Goal: Transaction & Acquisition: Purchase product/service

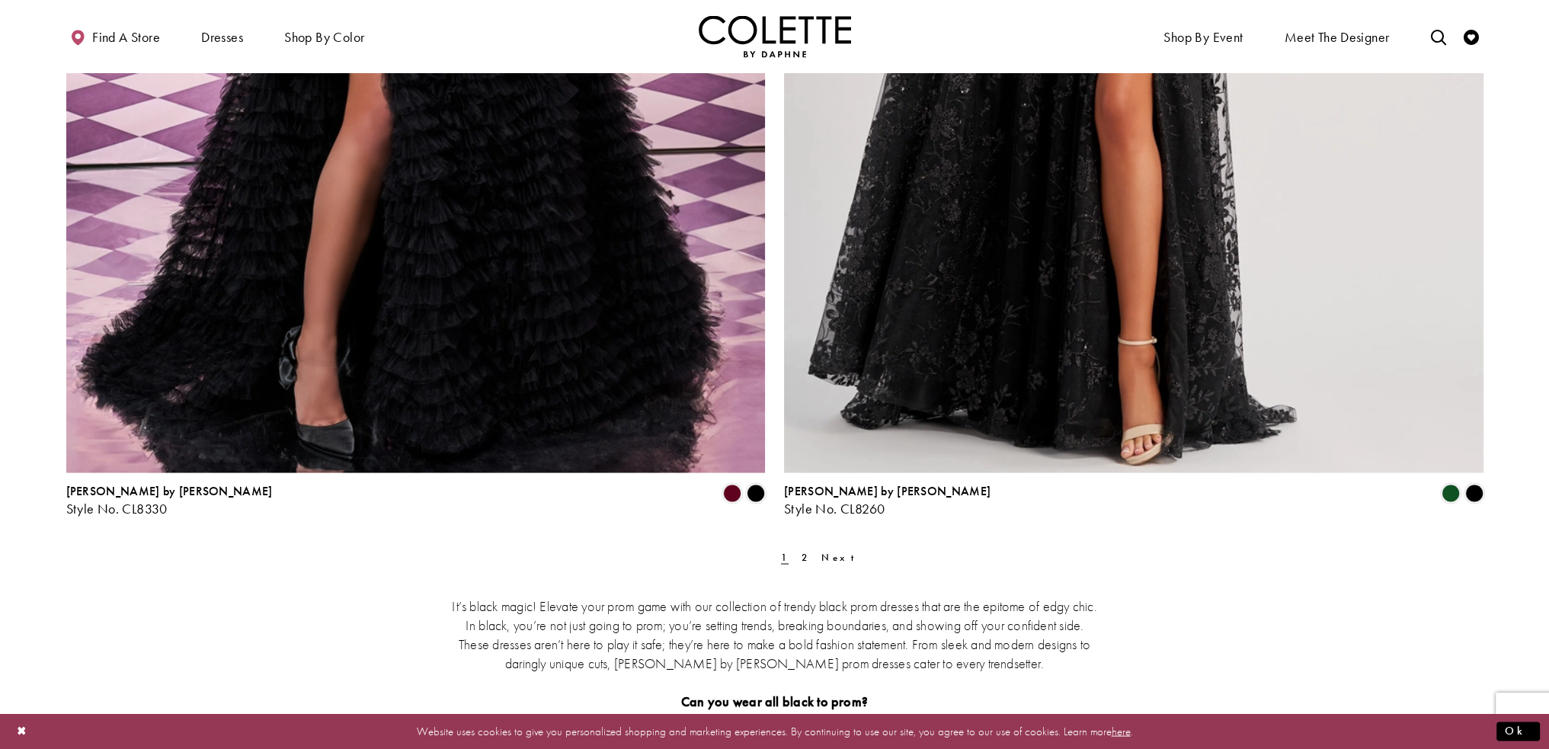
scroll to position [3886, 0]
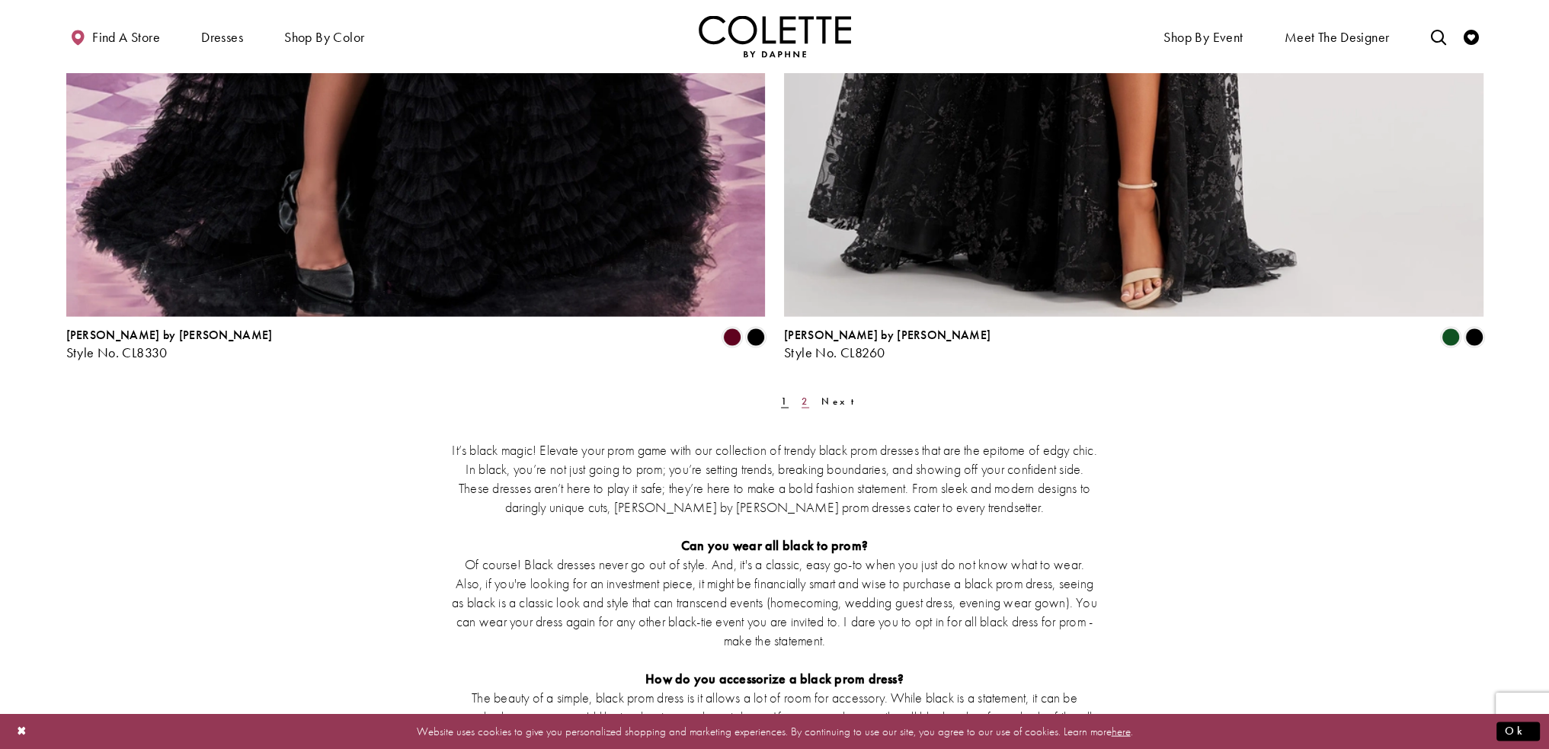
click at [802, 405] on span "2" at bounding box center [806, 401] width 8 height 13
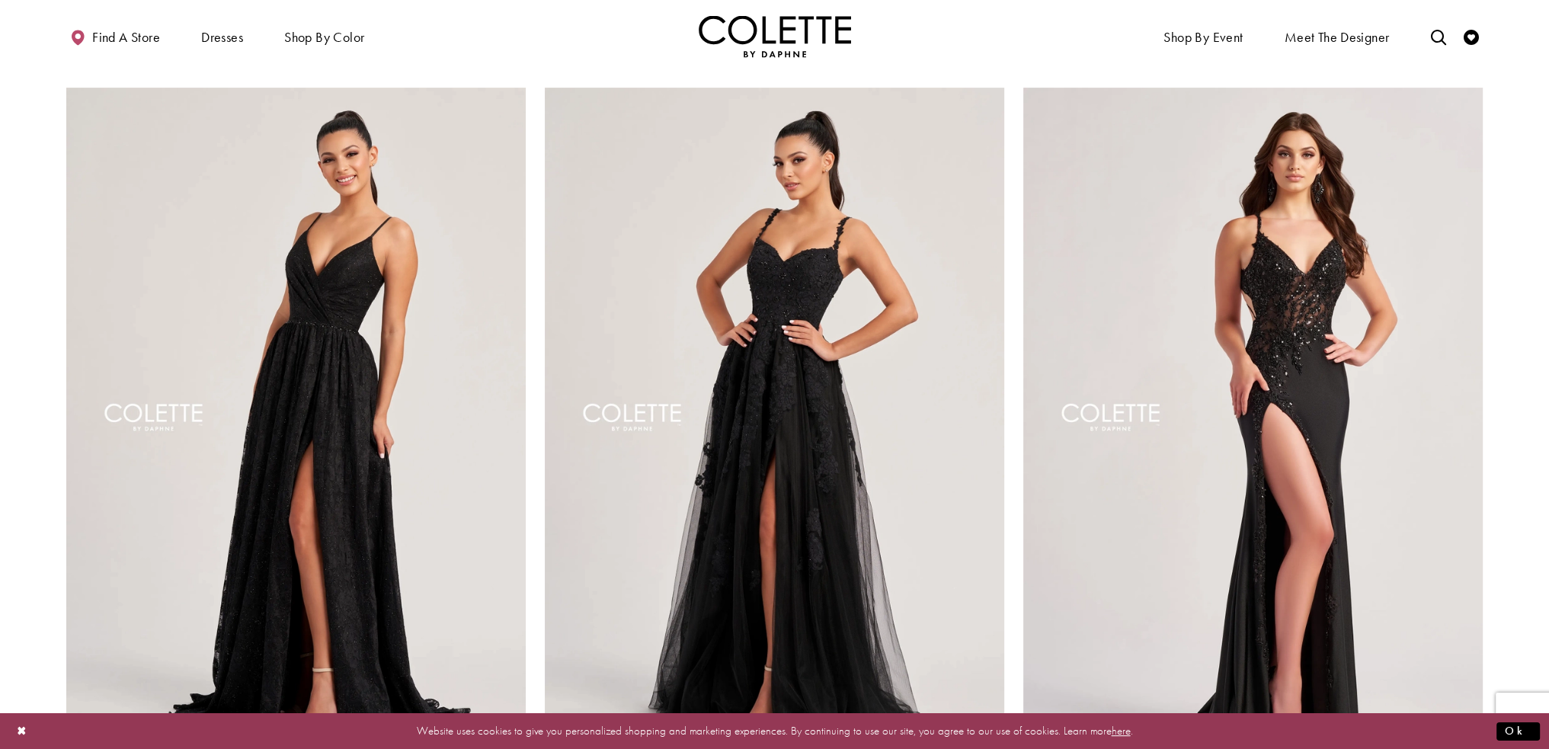
scroll to position [844, 0]
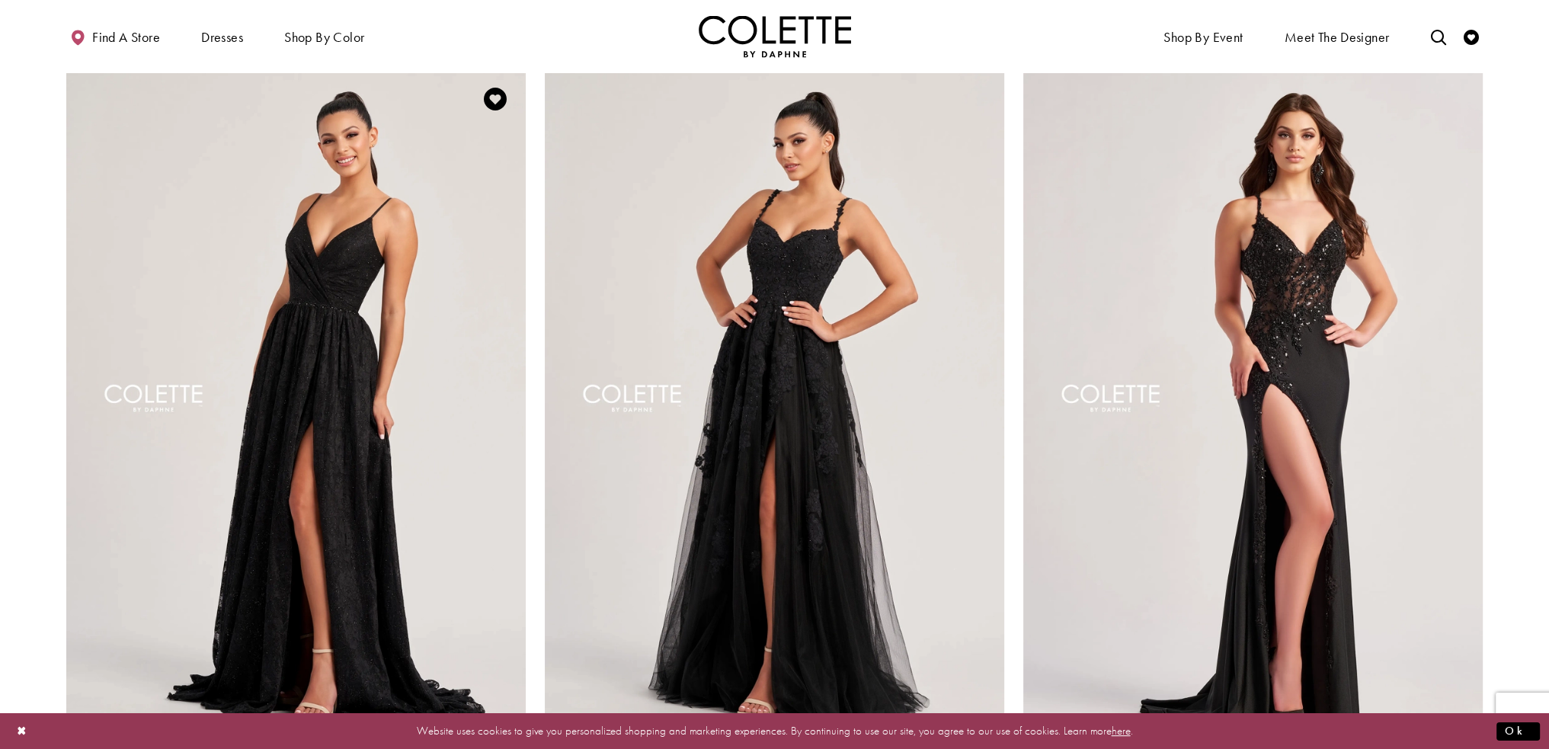
click at [360, 361] on img "Visit Colette by Daphne Style No. CL8010 Page" at bounding box center [295, 403] width 459 height 669
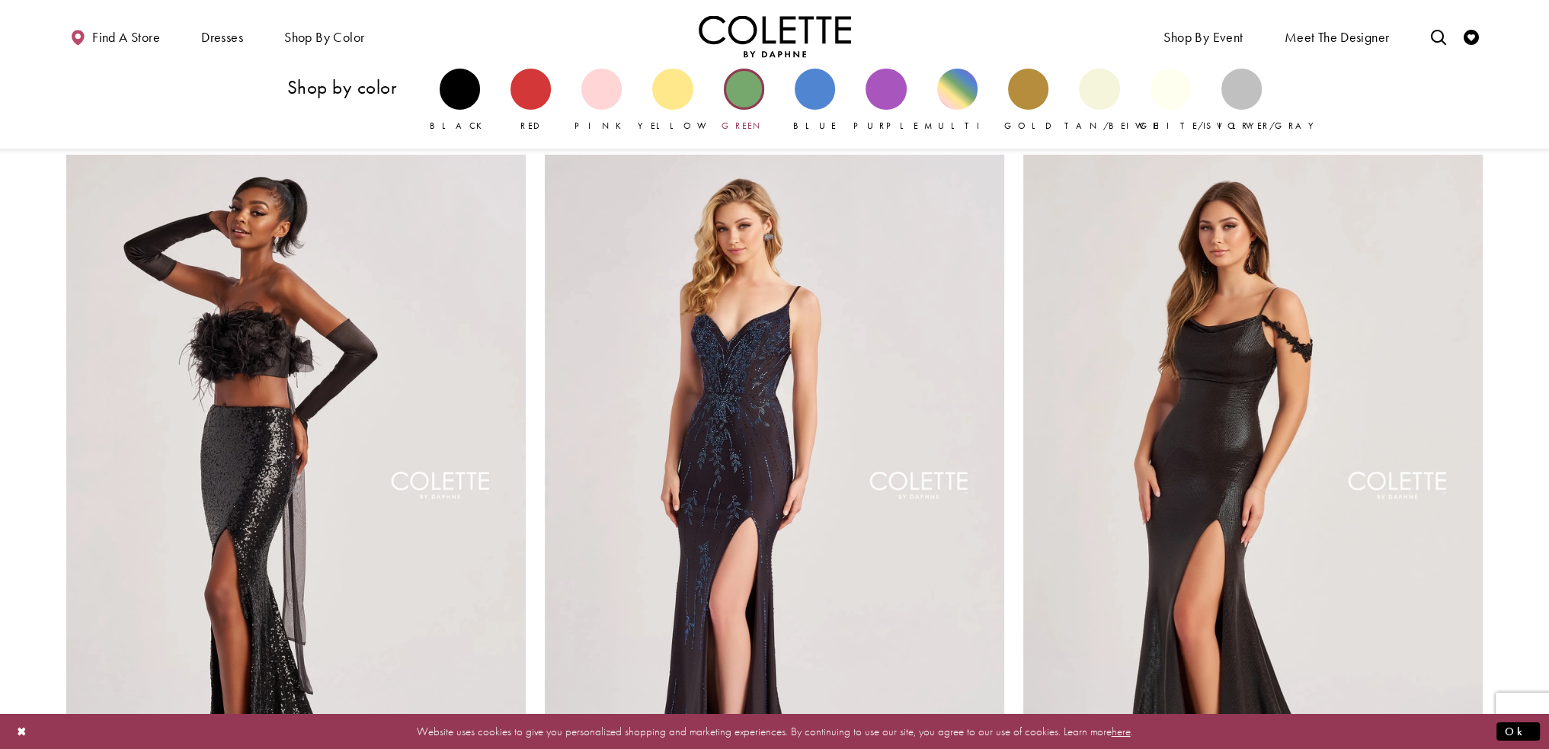
click at [755, 82] on div "Primary block" at bounding box center [744, 89] width 40 height 40
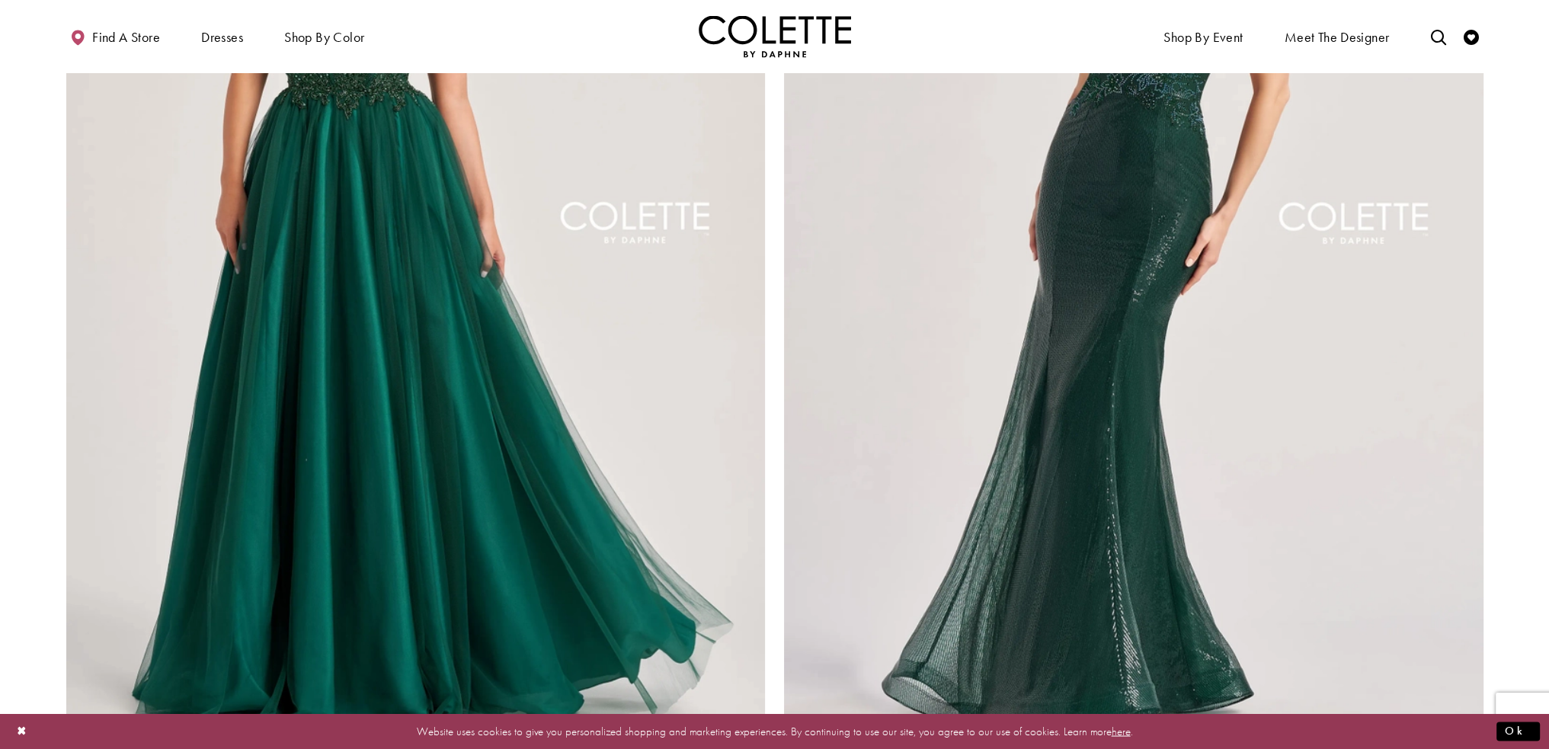
scroll to position [3847, 0]
